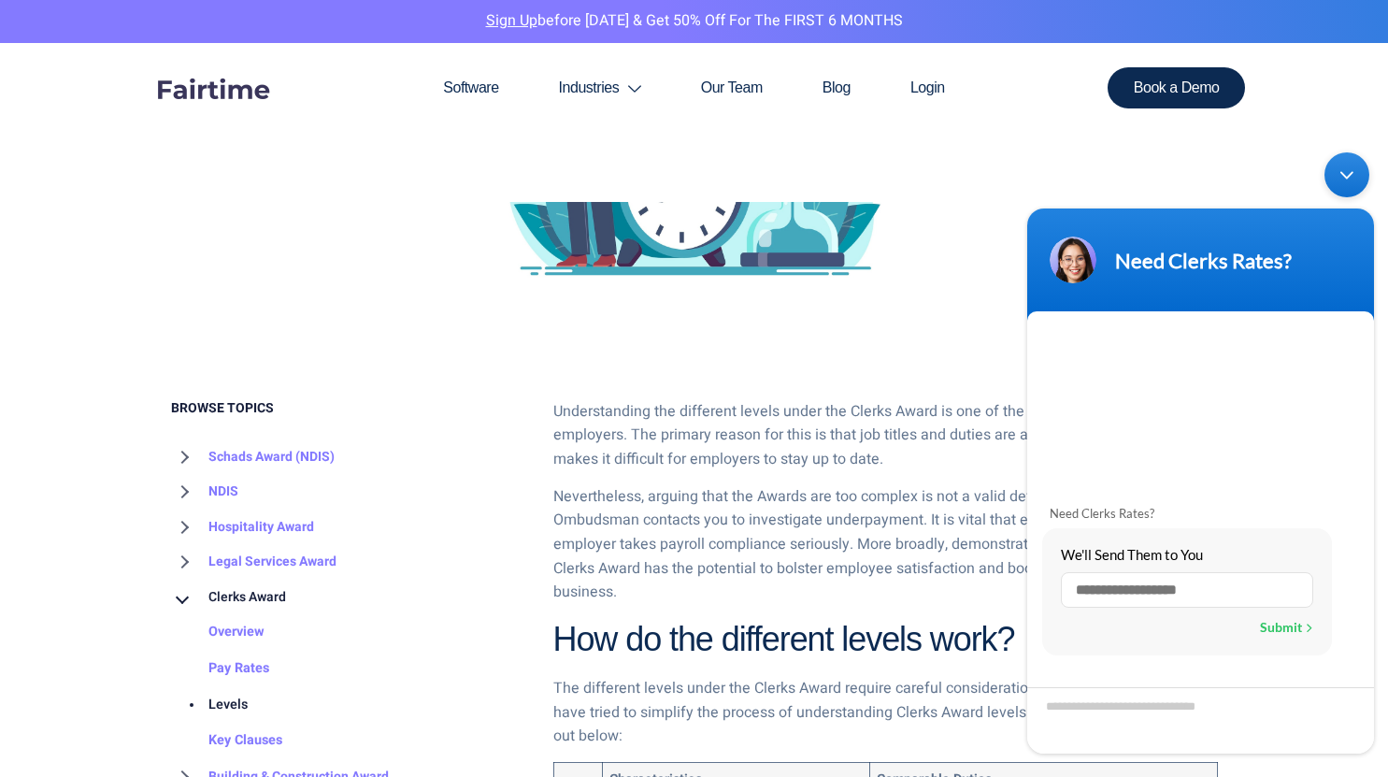
scroll to position [611, 0]
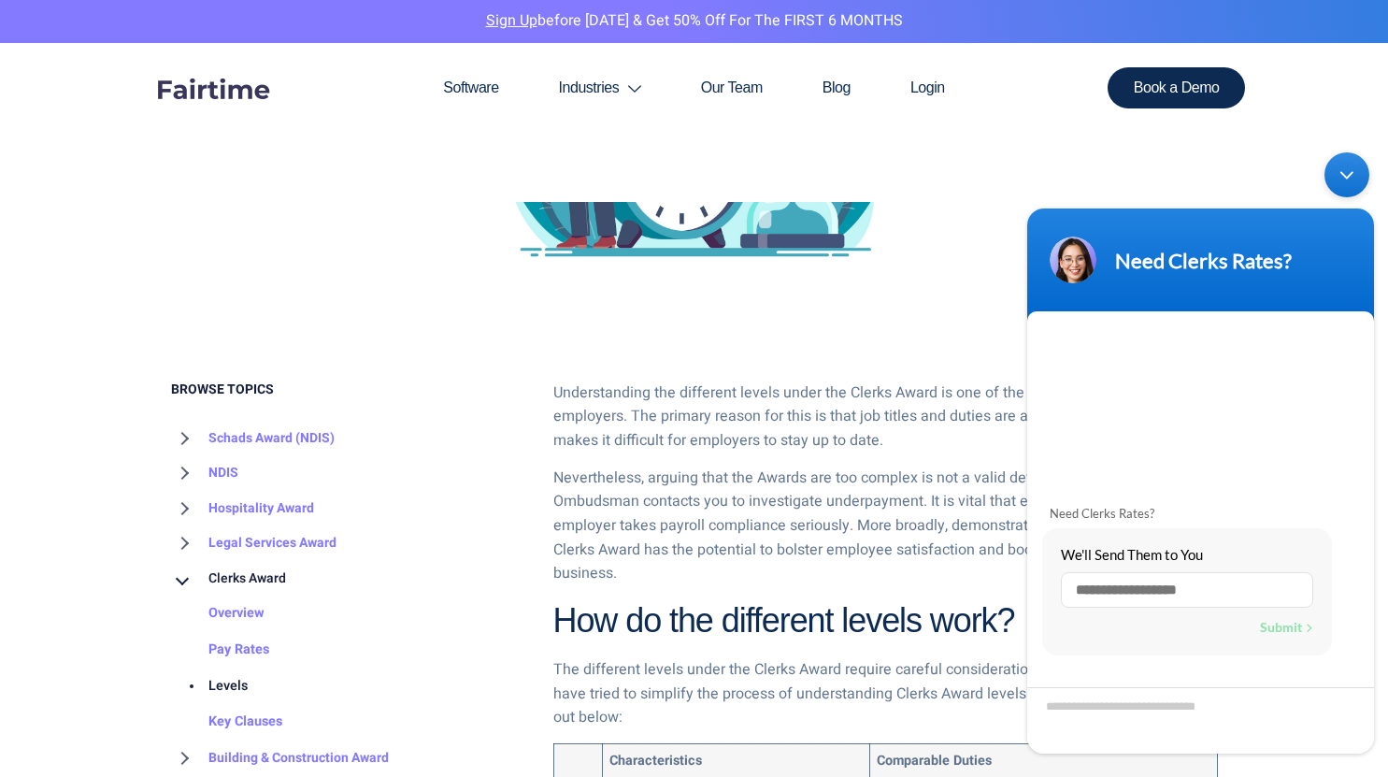
click at [1343, 177] on div "Minimize live chat window" at bounding box center [1347, 174] width 45 height 45
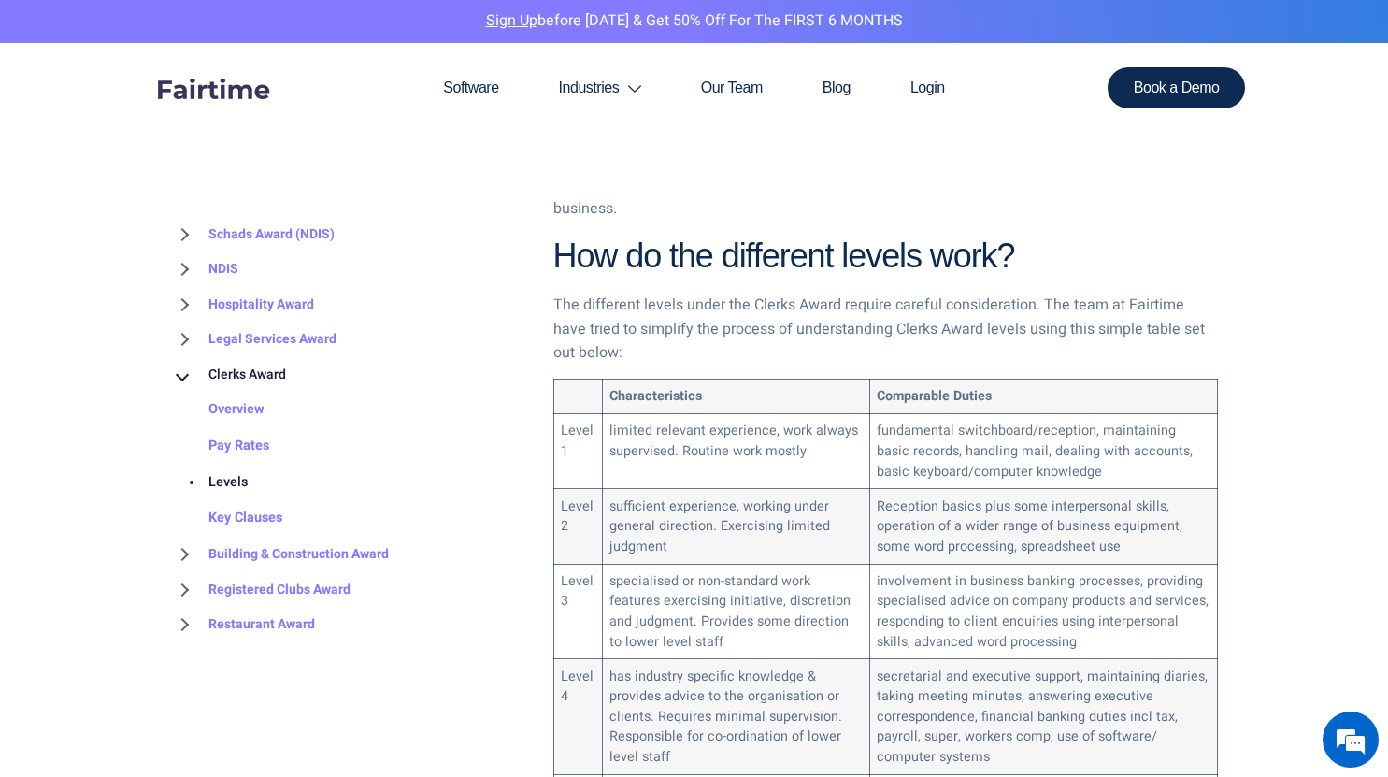
scroll to position [979, 0]
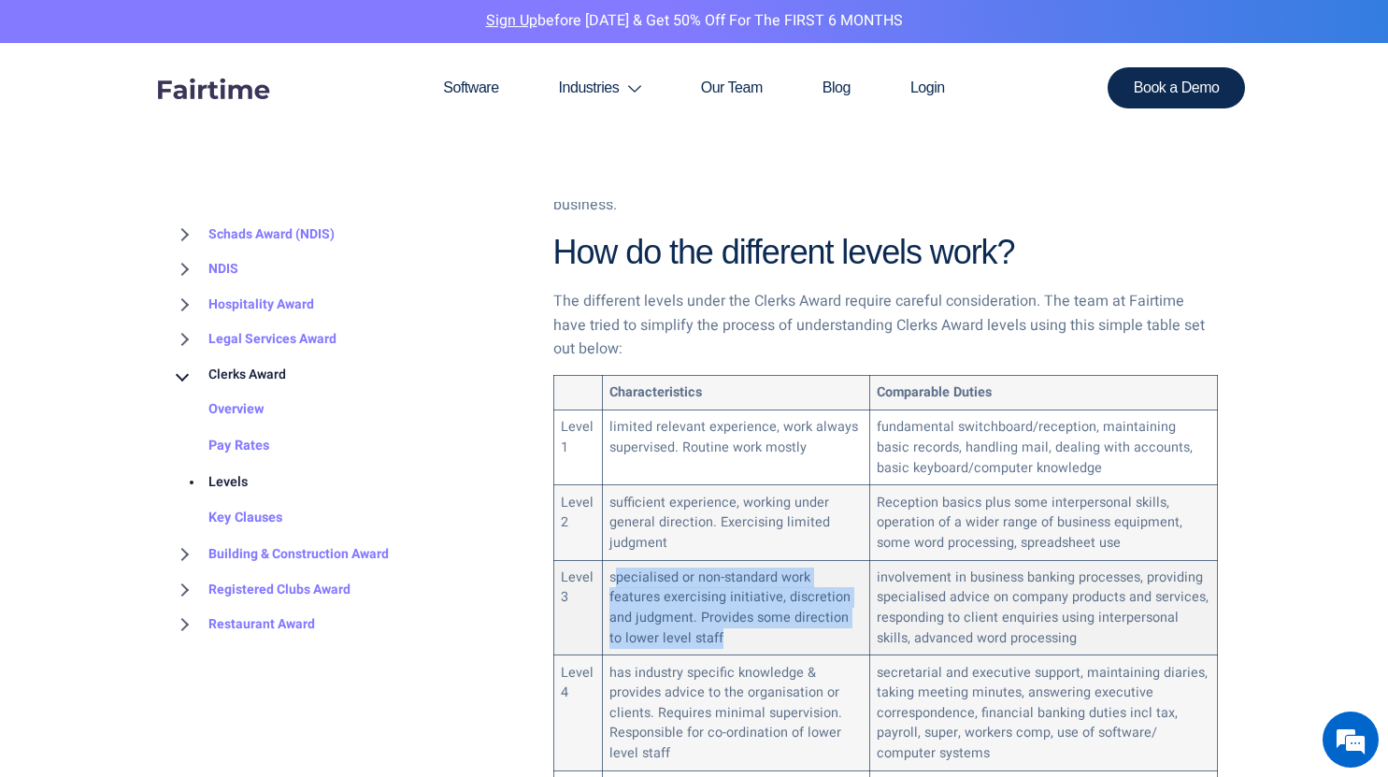
drag, startPoint x: 615, startPoint y: 553, endPoint x: 735, endPoint y: 610, distance: 132.6
click at [735, 610] on td "specialised or non-standard work features exercising initiative, discretion and…" at bounding box center [735, 607] width 267 height 95
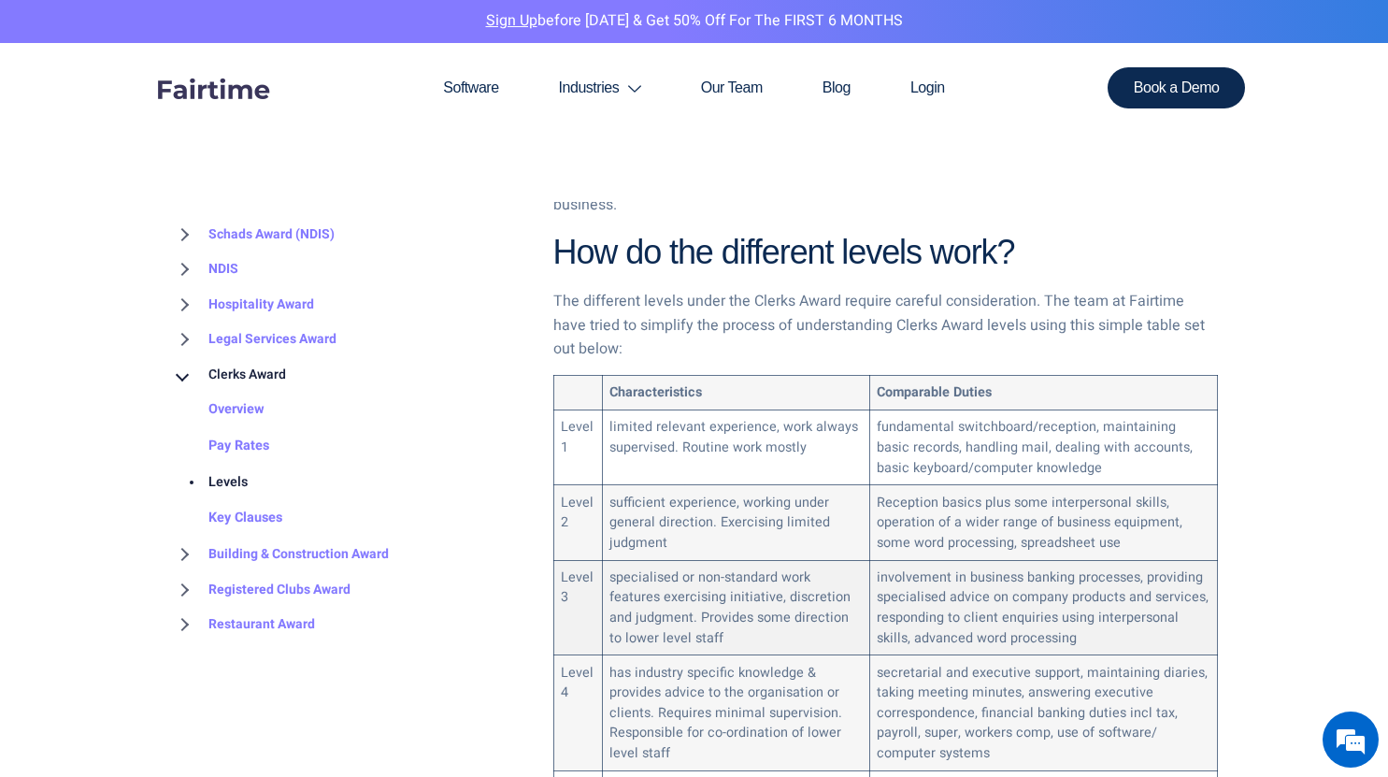
click at [964, 562] on td "involvement in business banking processes, providing specialised advice on comp…" at bounding box center [1044, 607] width 348 height 95
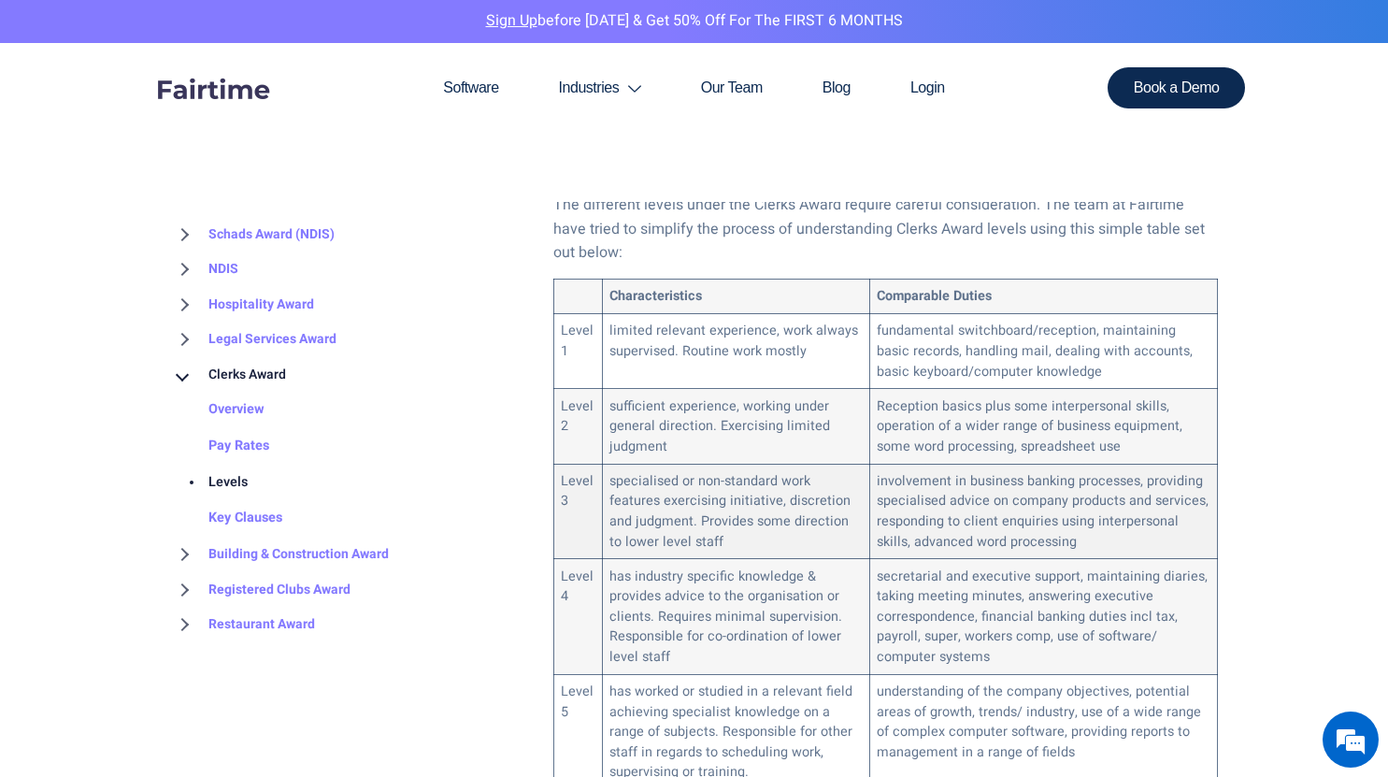
scroll to position [1083, 0]
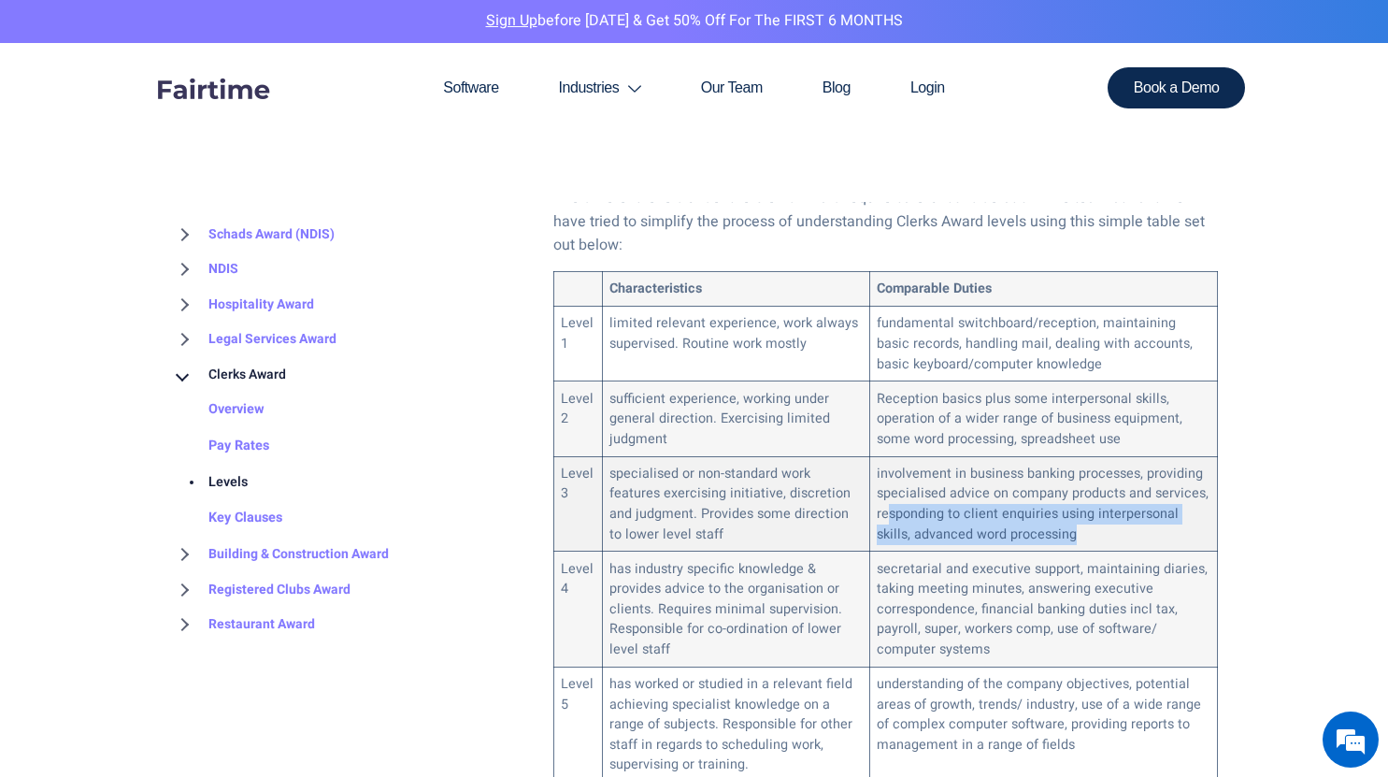
drag, startPoint x: 879, startPoint y: 483, endPoint x: 1084, endPoint y: 510, distance: 206.4
click at [1084, 510] on td "involvement in business banking processes, providing specialised advice on comp…" at bounding box center [1044, 503] width 348 height 95
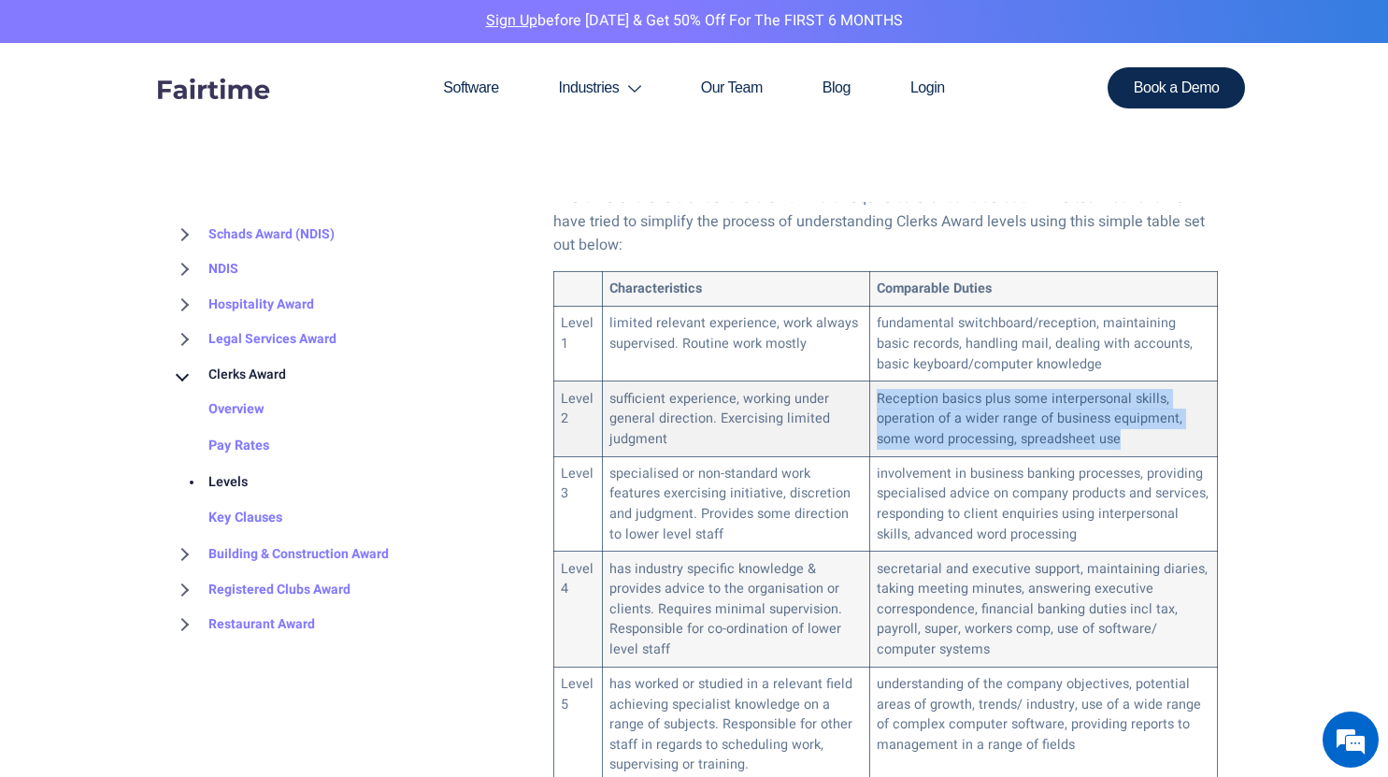
drag, startPoint x: 1114, startPoint y: 414, endPoint x: 870, endPoint y: 370, distance: 247.0
click at [870, 381] on td "Reception basics plus some interpersonal skills, operation of a wider range of …" at bounding box center [1044, 418] width 348 height 75
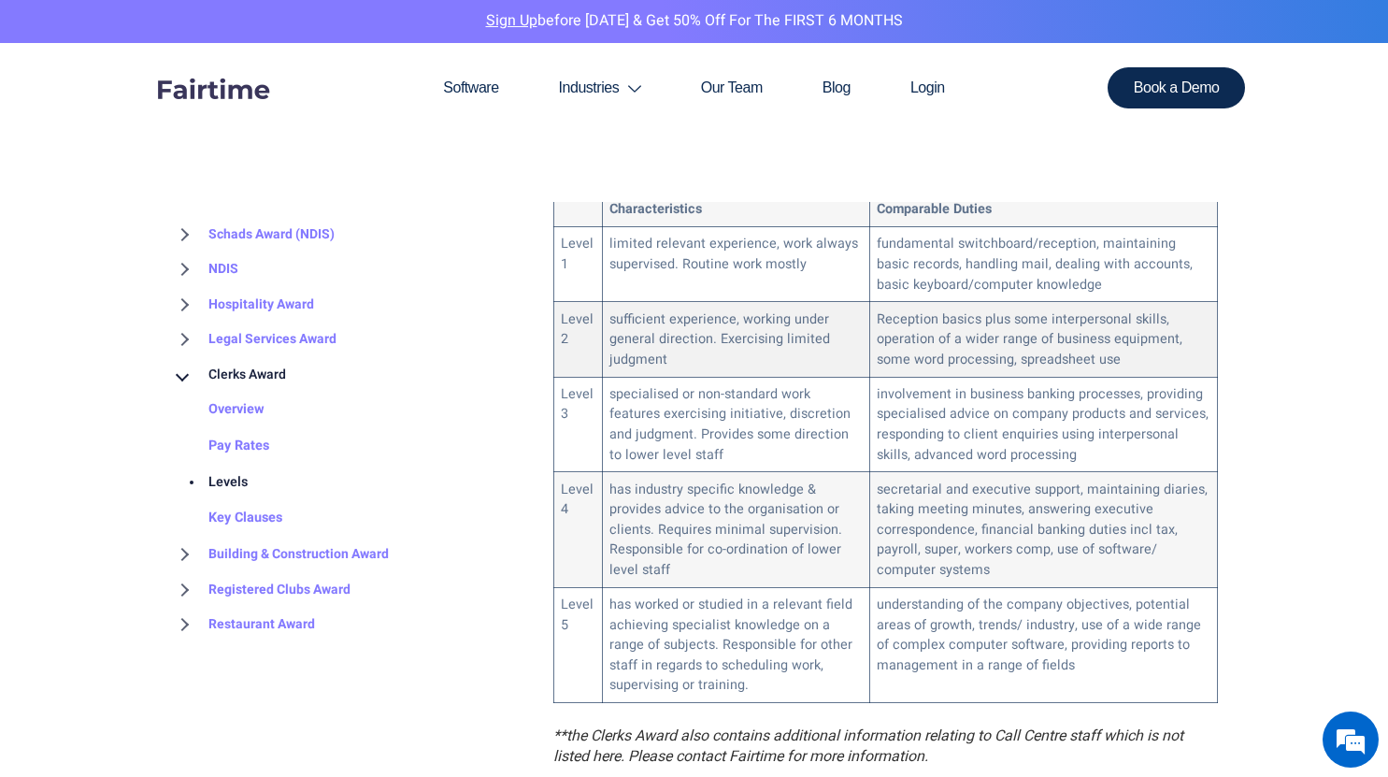
scroll to position [1175, 0]
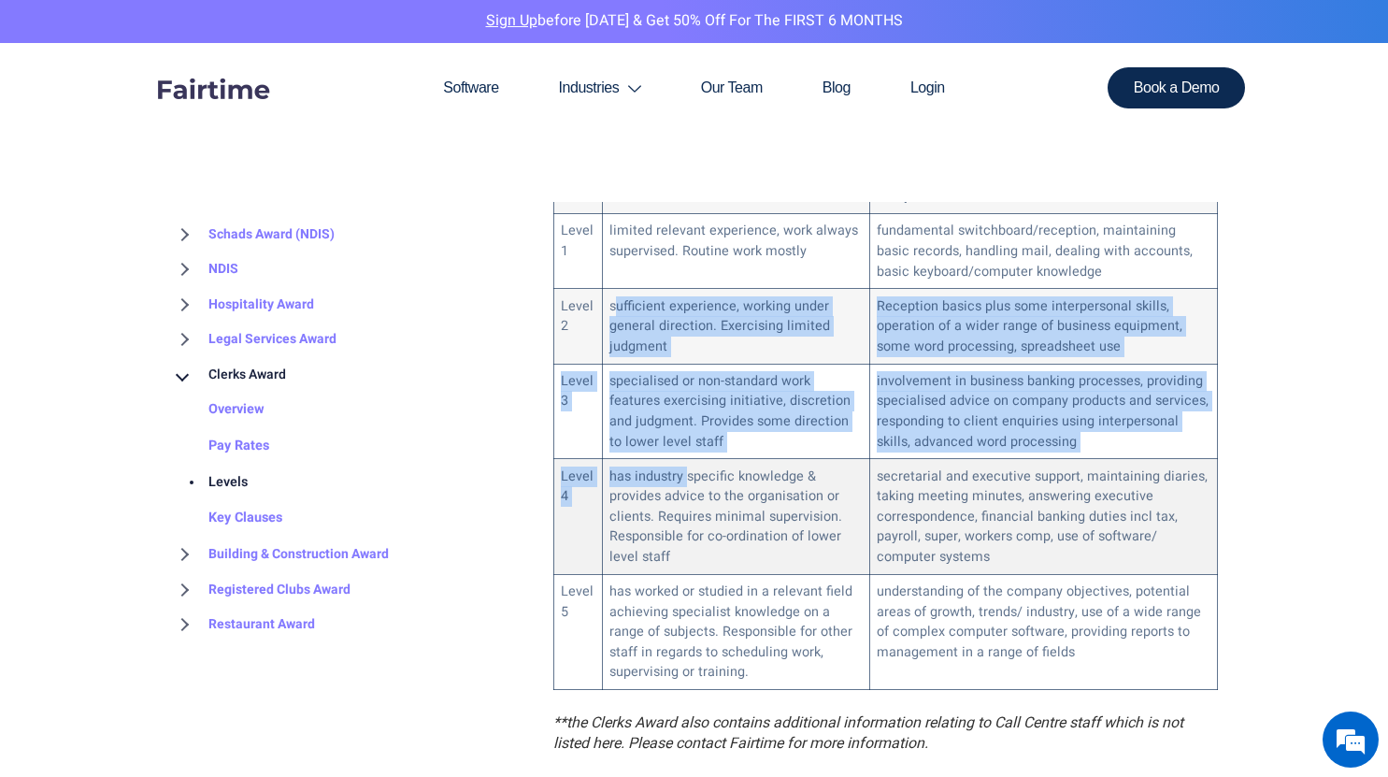
drag, startPoint x: 614, startPoint y: 280, endPoint x: 683, endPoint y: 441, distance: 175.6
click at [683, 441] on tbody "Characteristics Comparable Duties Level 1 limited relevant experience, work alw…" at bounding box center [886, 435] width 664 height 510
click at [683, 459] on td "has industry specific knowledge & provides advice to the organisation or client…" at bounding box center [735, 516] width 267 height 115
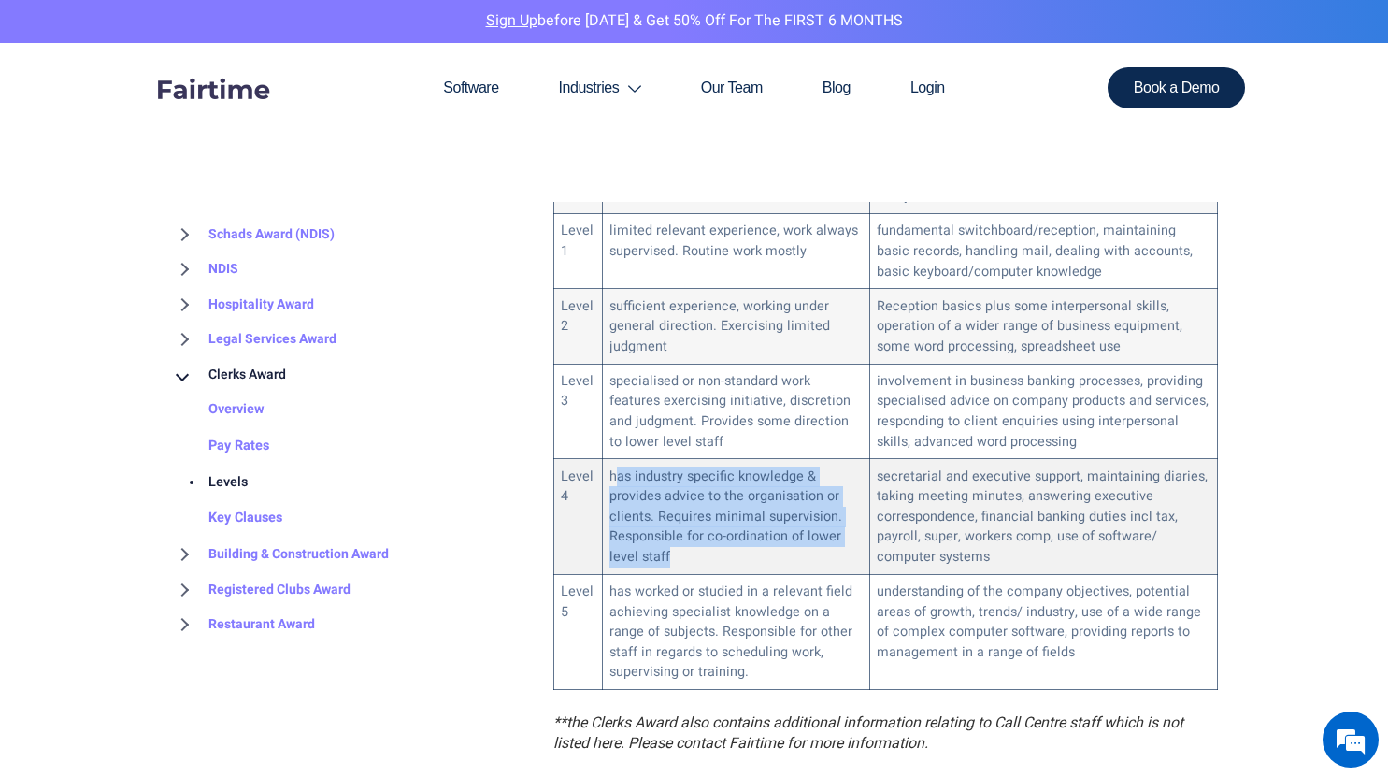
drag, startPoint x: 611, startPoint y: 454, endPoint x: 703, endPoint y: 529, distance: 118.3
click at [703, 529] on td "has industry specific knowledge & provides advice to the organisation or client…" at bounding box center [735, 516] width 267 height 115
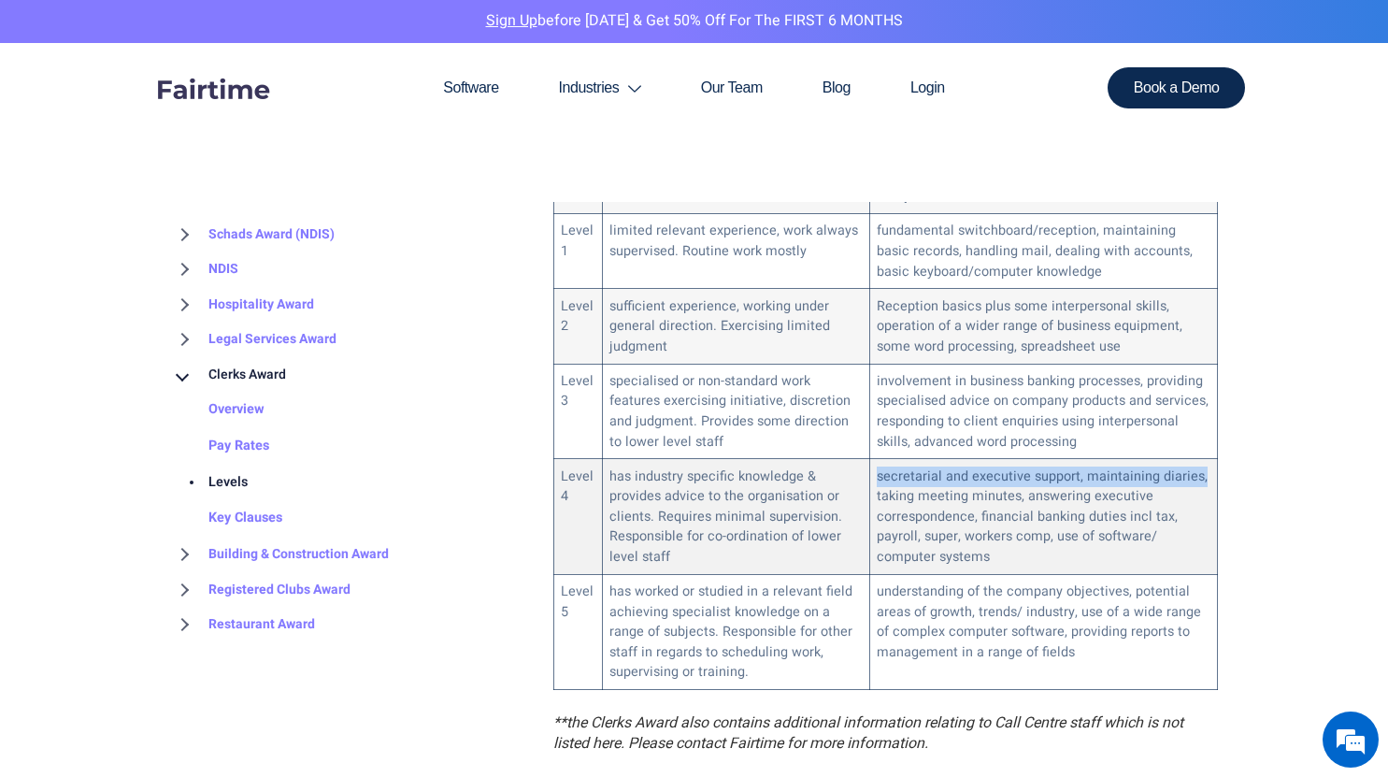
drag, startPoint x: 872, startPoint y: 453, endPoint x: 1194, endPoint y: 449, distance: 321.7
click at [1194, 459] on td "secretarial and executive support, maintaining diaries, taking meeting minutes,…" at bounding box center [1044, 516] width 348 height 115
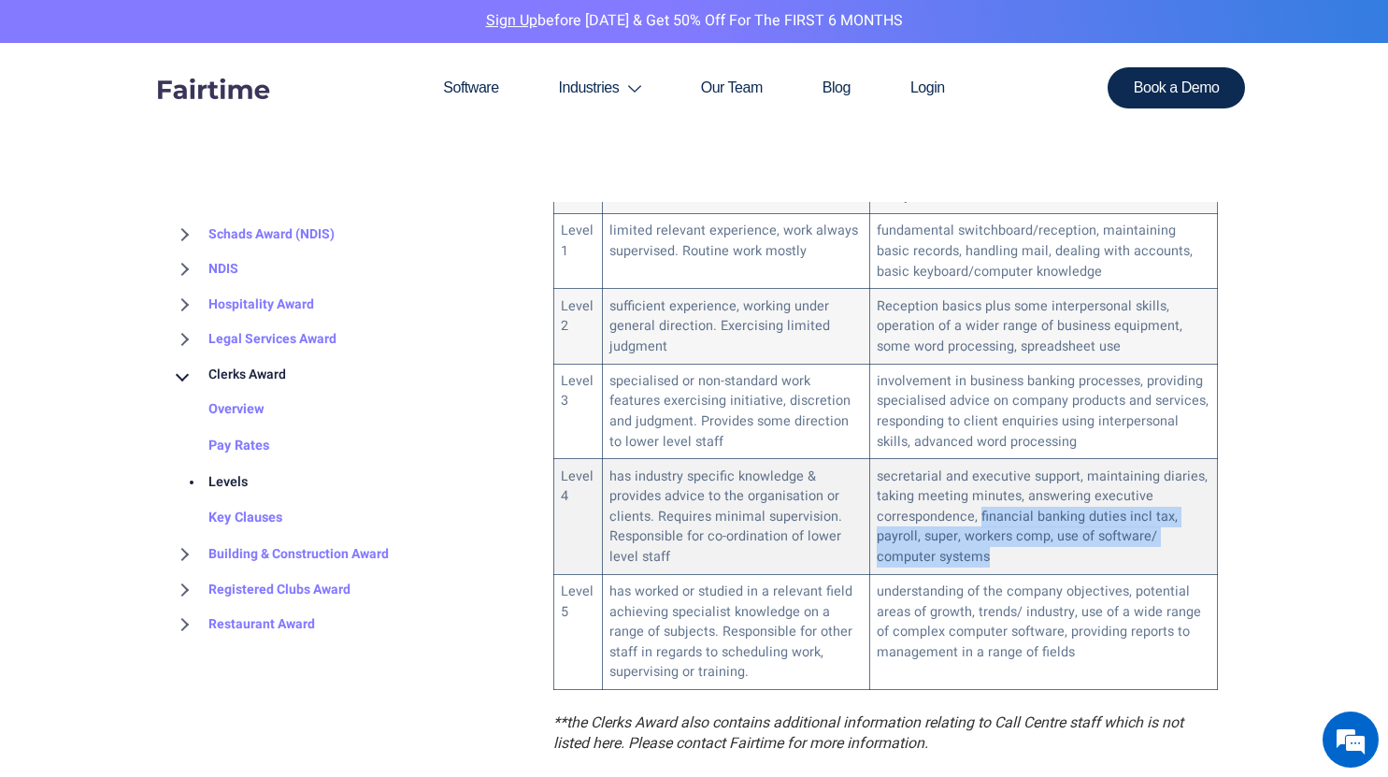
drag, startPoint x: 972, startPoint y: 492, endPoint x: 1032, endPoint y: 528, distance: 70.1
click at [1032, 528] on td "secretarial and executive support, maintaining diaries, taking meeting minutes,…" at bounding box center [1044, 516] width 348 height 115
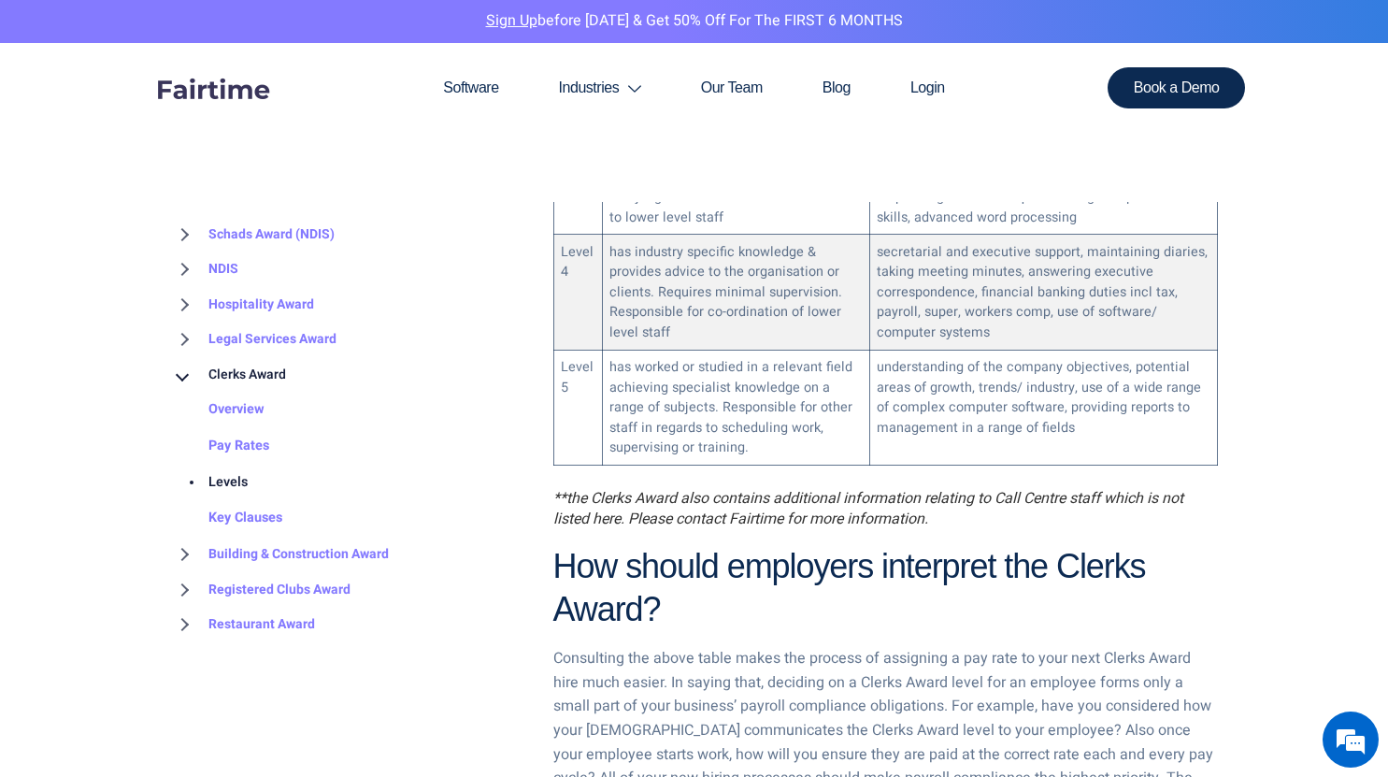
scroll to position [1405, 0]
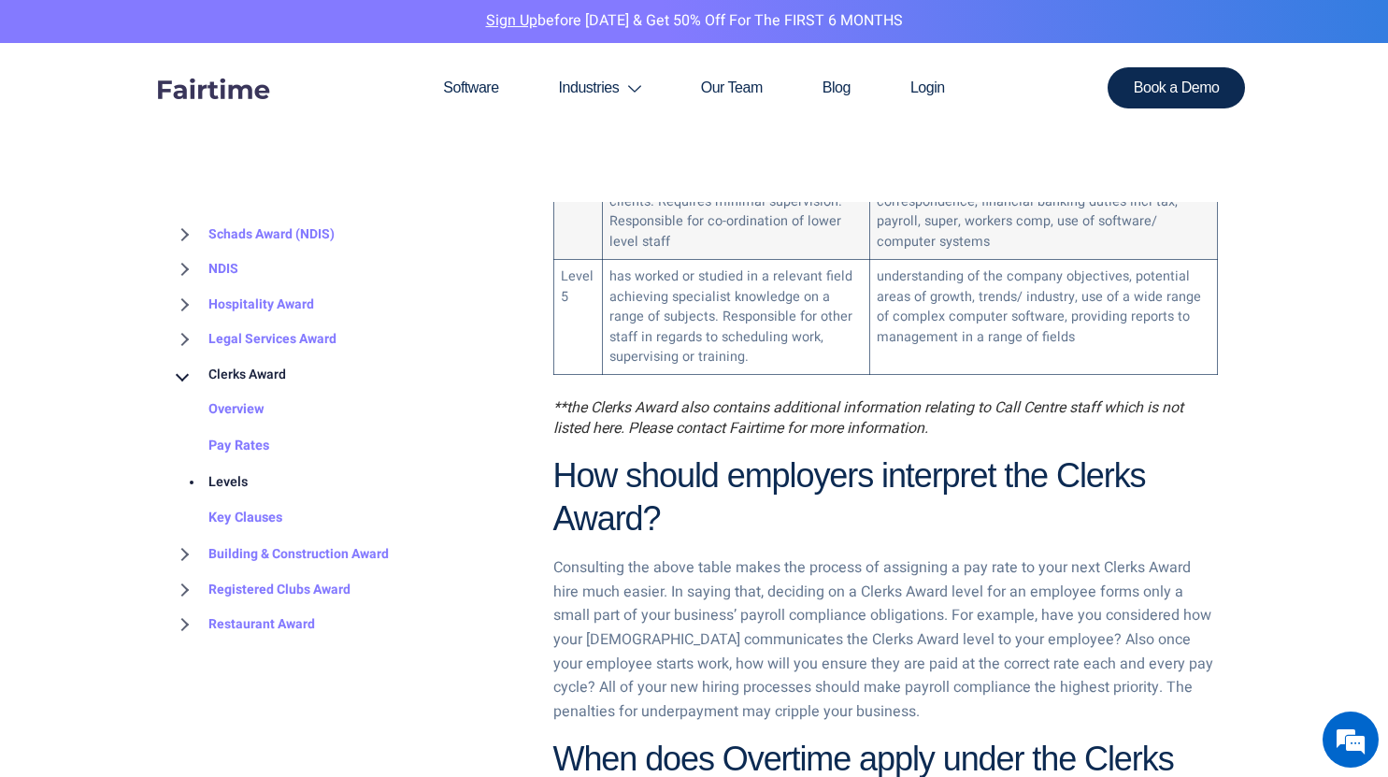
scroll to position [1492, 0]
